Goal: Information Seeking & Learning: Find specific fact

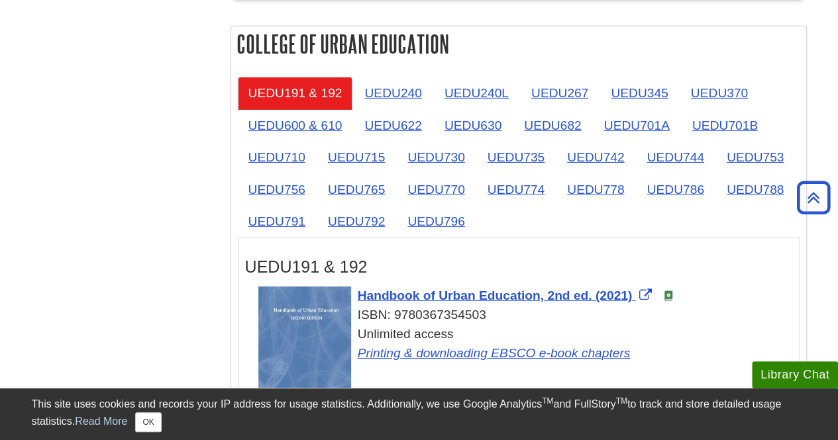
scroll to position [2127, 0]
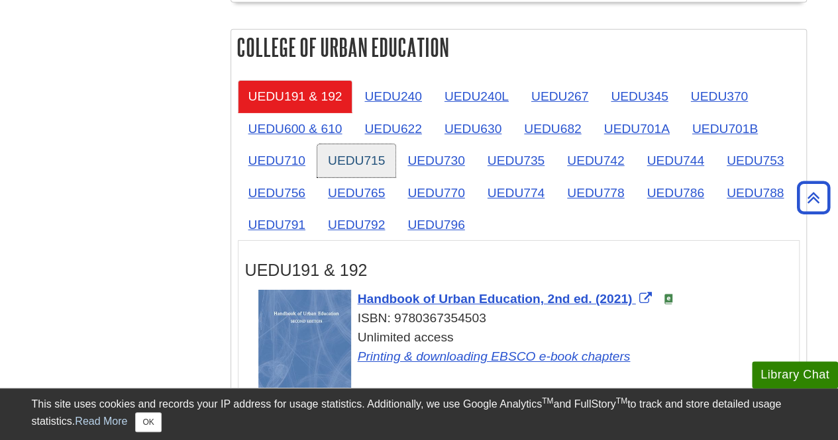
click at [336, 152] on link "UEDU715" at bounding box center [356, 160] width 78 height 32
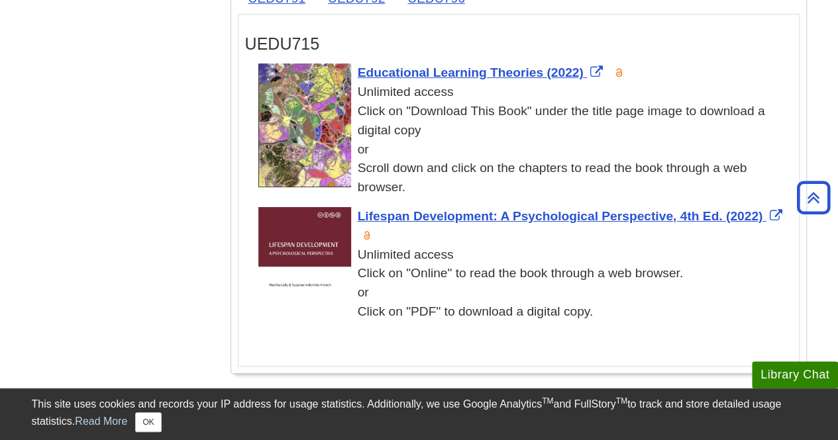
scroll to position [2341, 0]
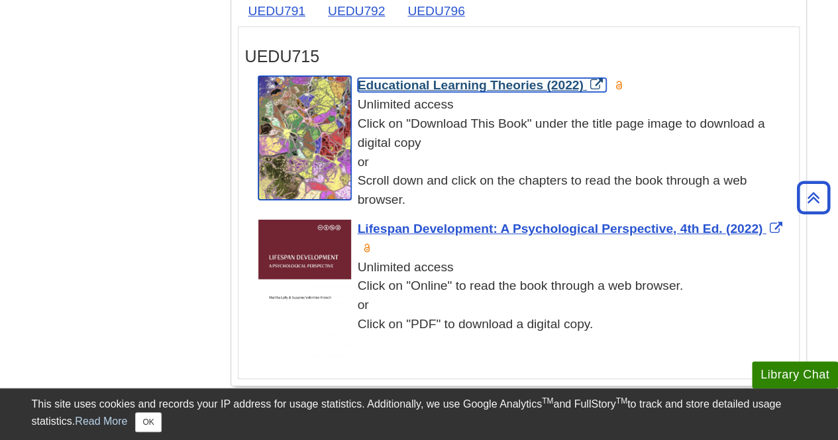
click at [460, 78] on span "Educational Learning Theories (2022)" at bounding box center [471, 85] width 226 height 14
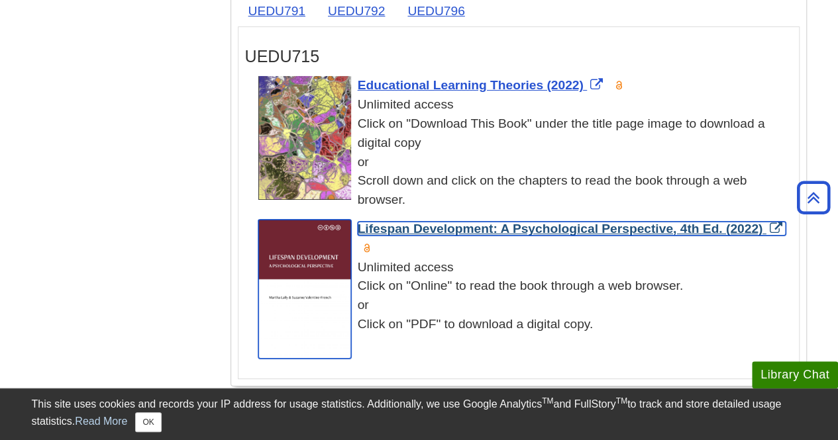
click at [411, 222] on span "Lifespan Development: A Psychological Perspective, 4th Ed. (2022)" at bounding box center [560, 229] width 405 height 14
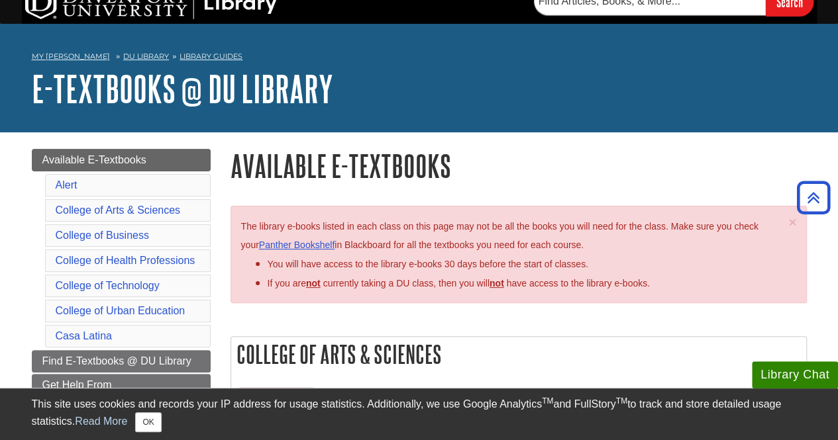
scroll to position [0, 0]
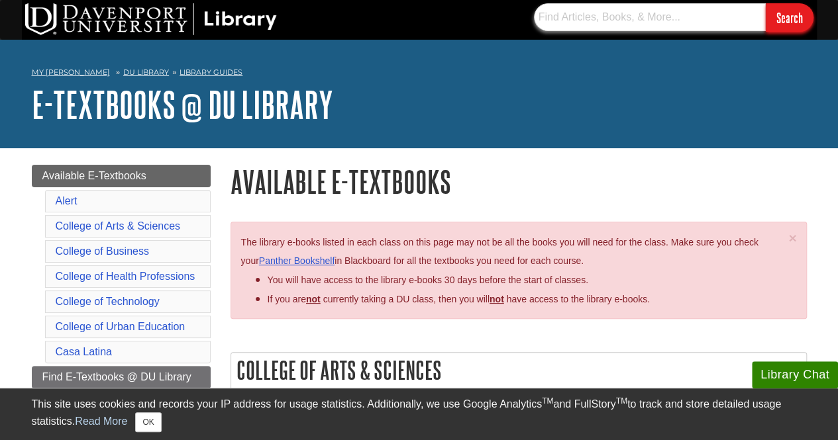
click at [592, 14] on input "text" at bounding box center [650, 17] width 232 height 28
paste input "978-1-138-94772-6"
click at [766, 3] on input "Search" at bounding box center [790, 17] width 48 height 28
click at [632, 1] on nav "978-1-138-94772-6 Search" at bounding box center [669, 16] width 296 height 32
click at [612, 23] on input "978-1-138-94772-6" at bounding box center [650, 17] width 232 height 28
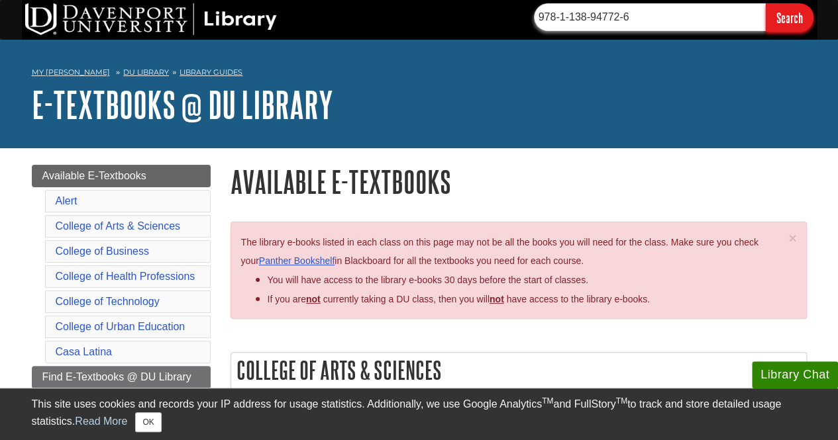
click at [612, 23] on input "978-1-138-94772-6" at bounding box center [650, 17] width 232 height 28
paste input "Developmental and Educational Psychology for Teachers : An Applied Approach"
click at [766, 3] on input "Search" at bounding box center [790, 17] width 48 height 28
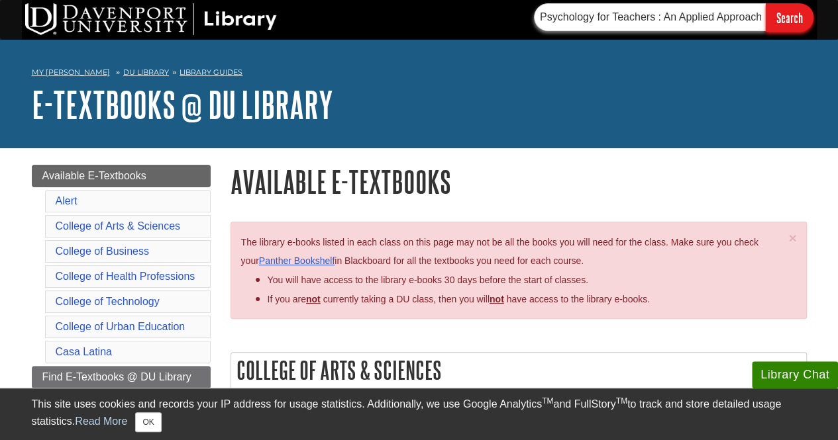
scroll to position [0, 0]
click at [595, 13] on input "Developmental and Educational Psychology for Teachers : An Applied Approach" at bounding box center [650, 17] width 232 height 28
paste input "[PERSON_NAME]"
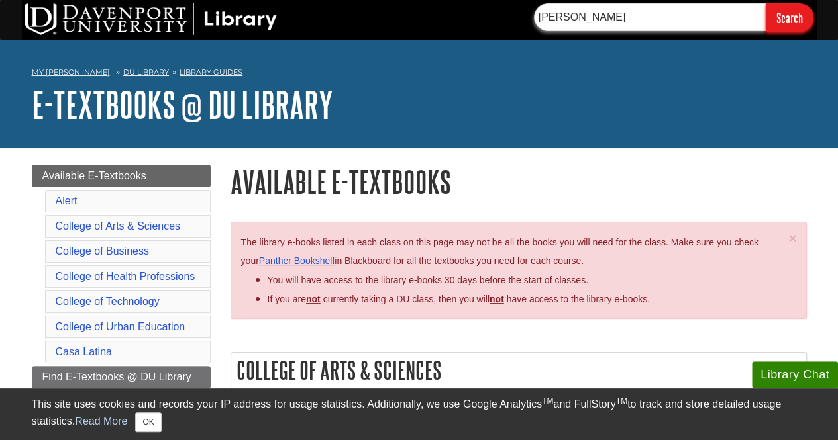
click at [766, 3] on input "Search" at bounding box center [790, 17] width 48 height 28
click at [581, 9] on input "[PERSON_NAME]" at bounding box center [650, 17] width 232 height 28
type input "psychology"
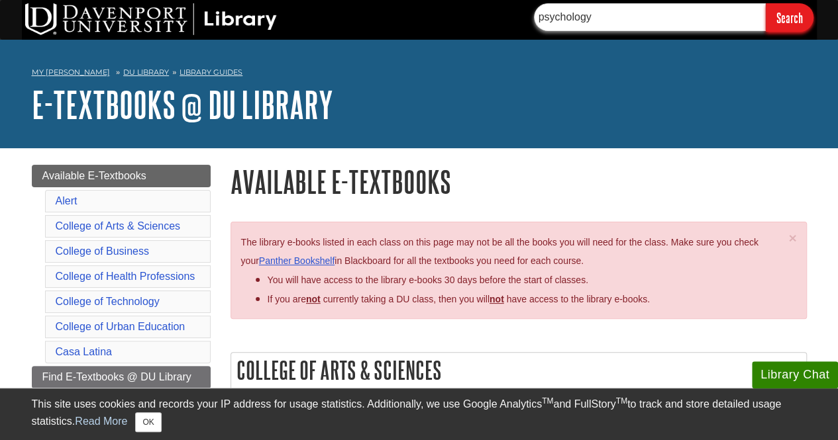
click at [766, 3] on input "Search" at bounding box center [790, 17] width 48 height 28
click at [597, 21] on input "text" at bounding box center [650, 17] width 232 height 28
paste input "Developmental and Educational Psychology for Teachers : An Applied Approach"
type input "Developmental and Educational Psychology for Teachers : An Applied Approach"
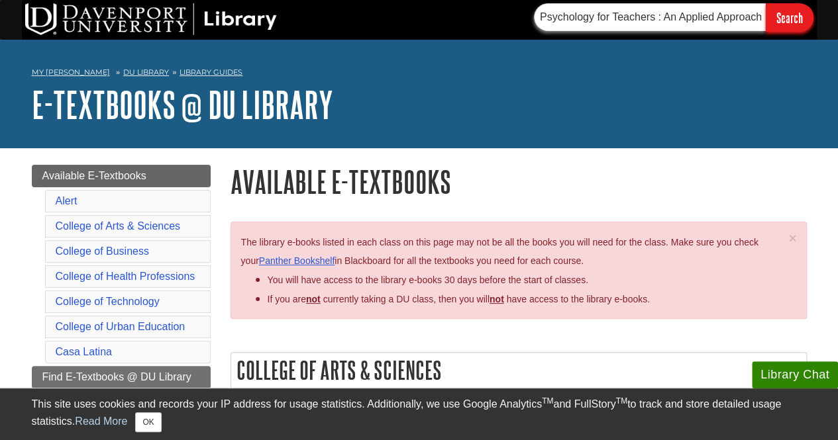
click at [766, 3] on input "Search" at bounding box center [790, 17] width 48 height 28
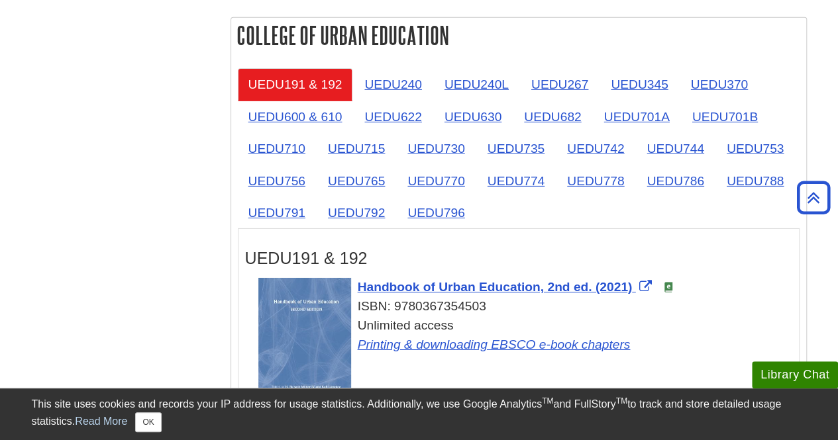
scroll to position [2137, 0]
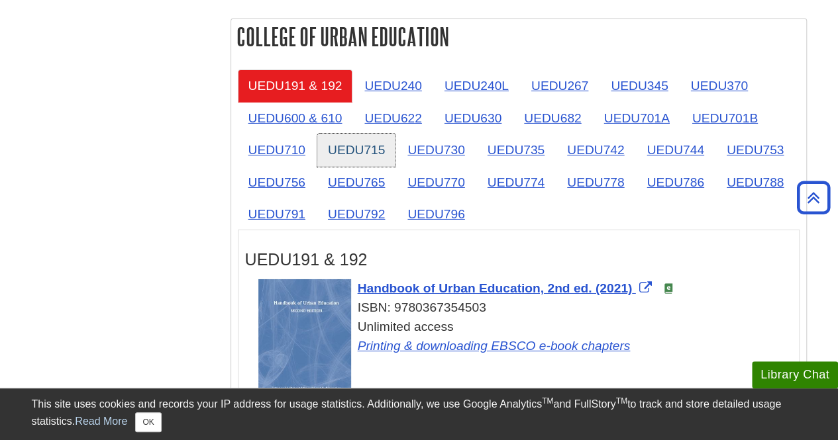
click at [358, 134] on link "UEDU715" at bounding box center [356, 150] width 78 height 32
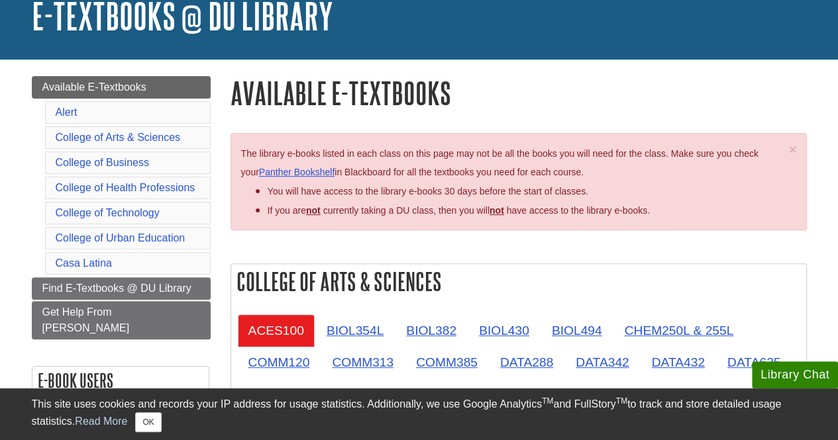
scroll to position [91, 0]
